Goal: Task Accomplishment & Management: Use online tool/utility

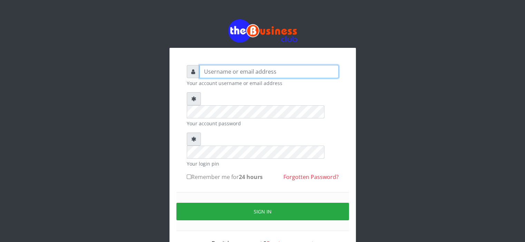
click at [214, 72] on input "text" at bounding box center [268, 71] width 139 height 13
type input "Saremater"
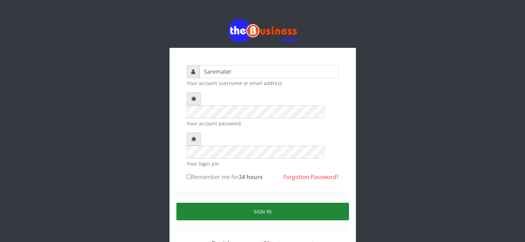
click at [264, 203] on button "Sign in" at bounding box center [262, 212] width 172 height 18
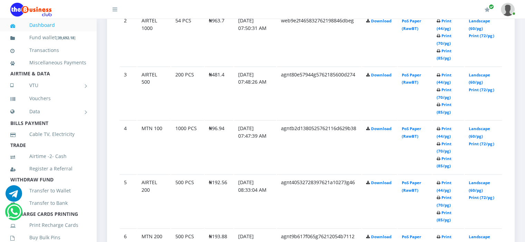
scroll to position [485, 0]
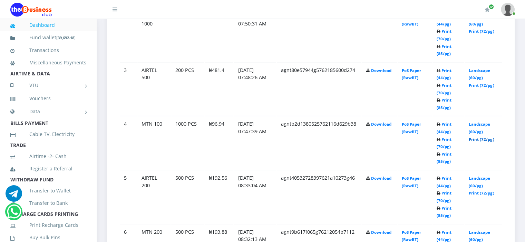
click at [473, 138] on link "Print (72/pg)" at bounding box center [480, 139] width 25 height 5
click at [476, 84] on link "Print (72/pg)" at bounding box center [480, 85] width 25 height 5
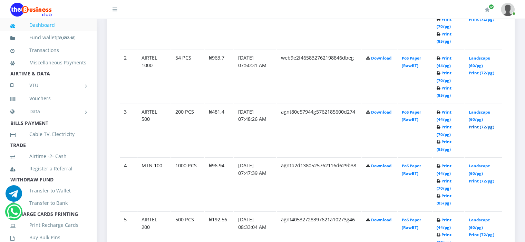
scroll to position [442, 0]
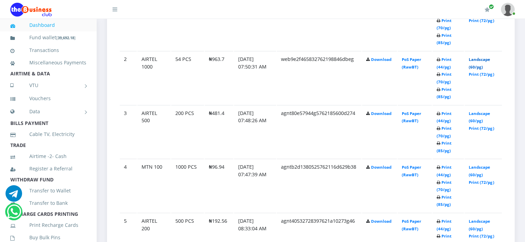
click at [474, 58] on link "Landscape (60/pg)" at bounding box center [478, 63] width 21 height 13
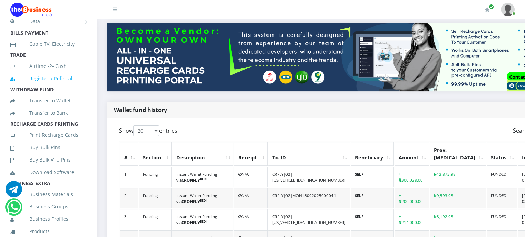
scroll to position [99, 0]
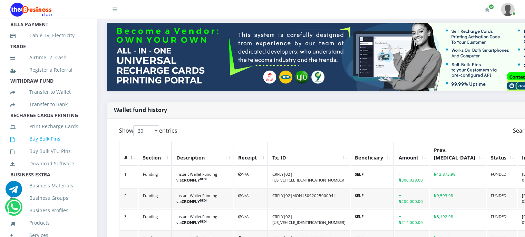
click at [51, 147] on link "Buy Bulk Pins" at bounding box center [48, 139] width 76 height 16
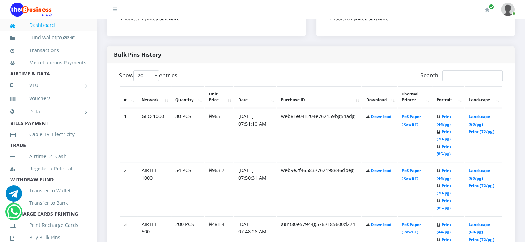
scroll to position [360, 0]
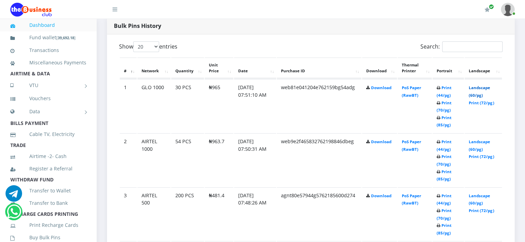
click at [480, 86] on link "Landscape (60/pg)" at bounding box center [478, 91] width 21 height 13
